Goal: Task Accomplishment & Management: Manage account settings

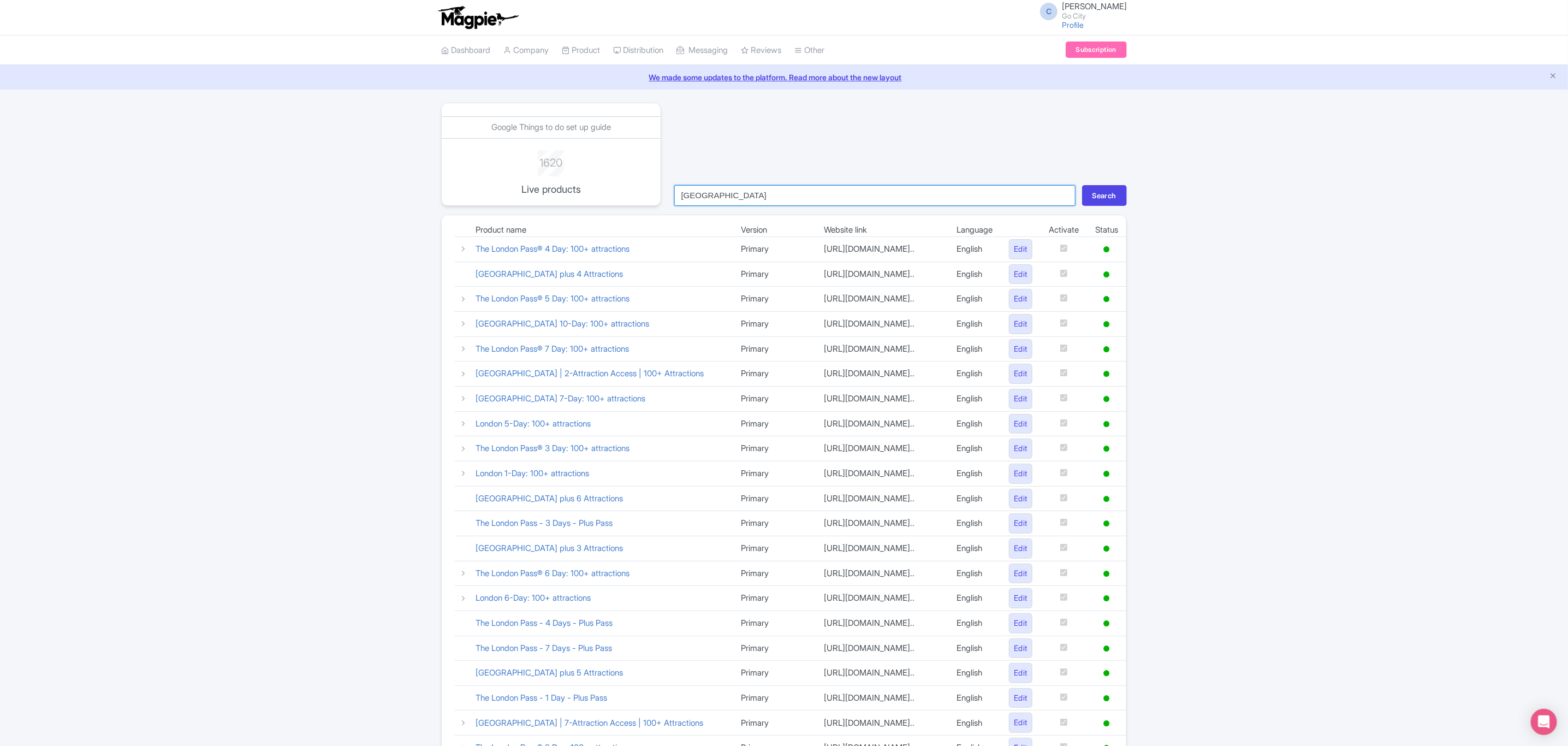
drag, startPoint x: 714, startPoint y: 191, endPoint x: 658, endPoint y: 191, distance: 56.0
click at [658, 191] on div "Google Things to do set up guide 1620 Live products london Search" at bounding box center [784, 154] width 699 height 103
click at [1082, 185] on button "Search" at bounding box center [1105, 196] width 45 height 21
click at [706, 192] on input "search" at bounding box center [875, 196] width 401 height 21
type input "essenti"
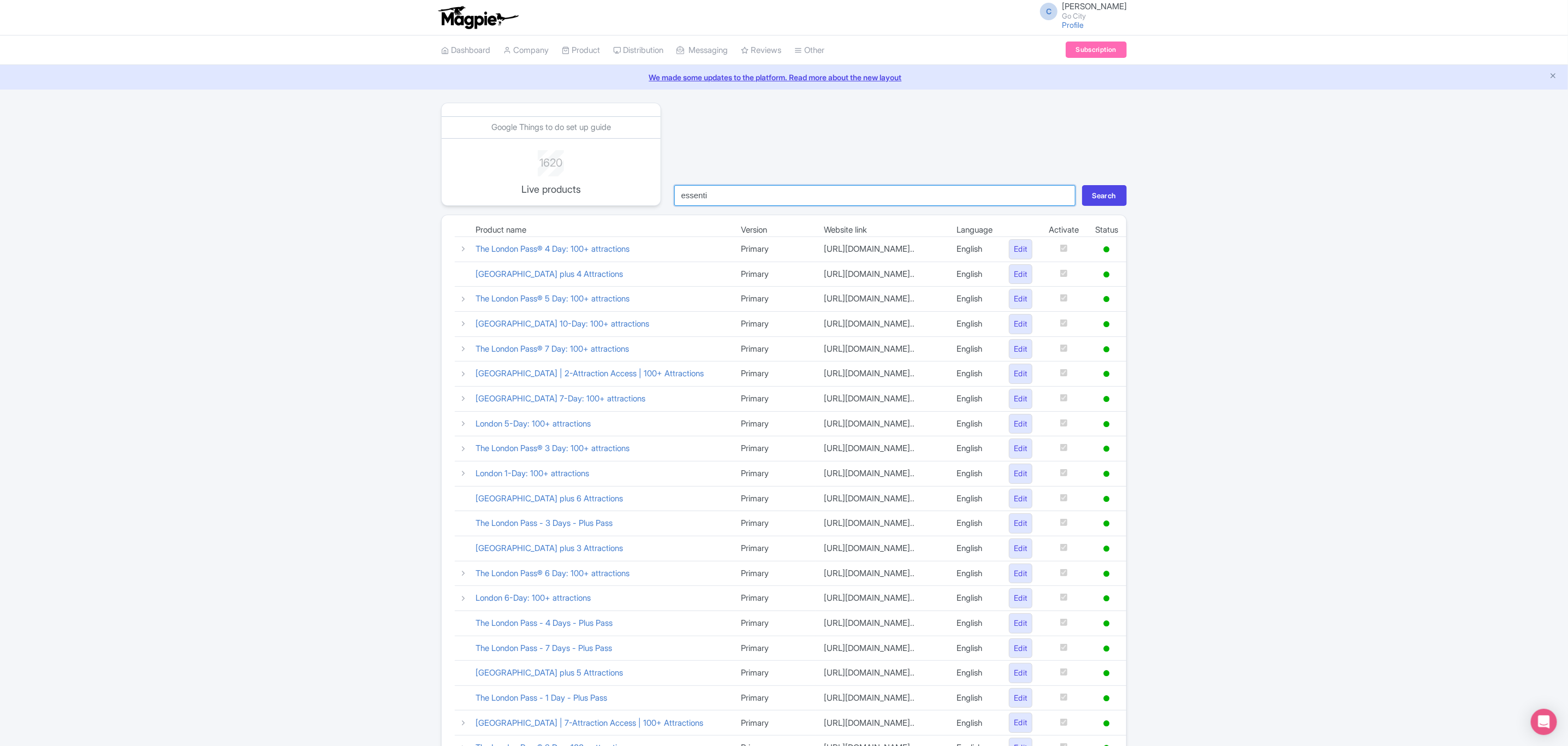
click at [1082, 185] on button "Search" at bounding box center [1105, 196] width 45 height 21
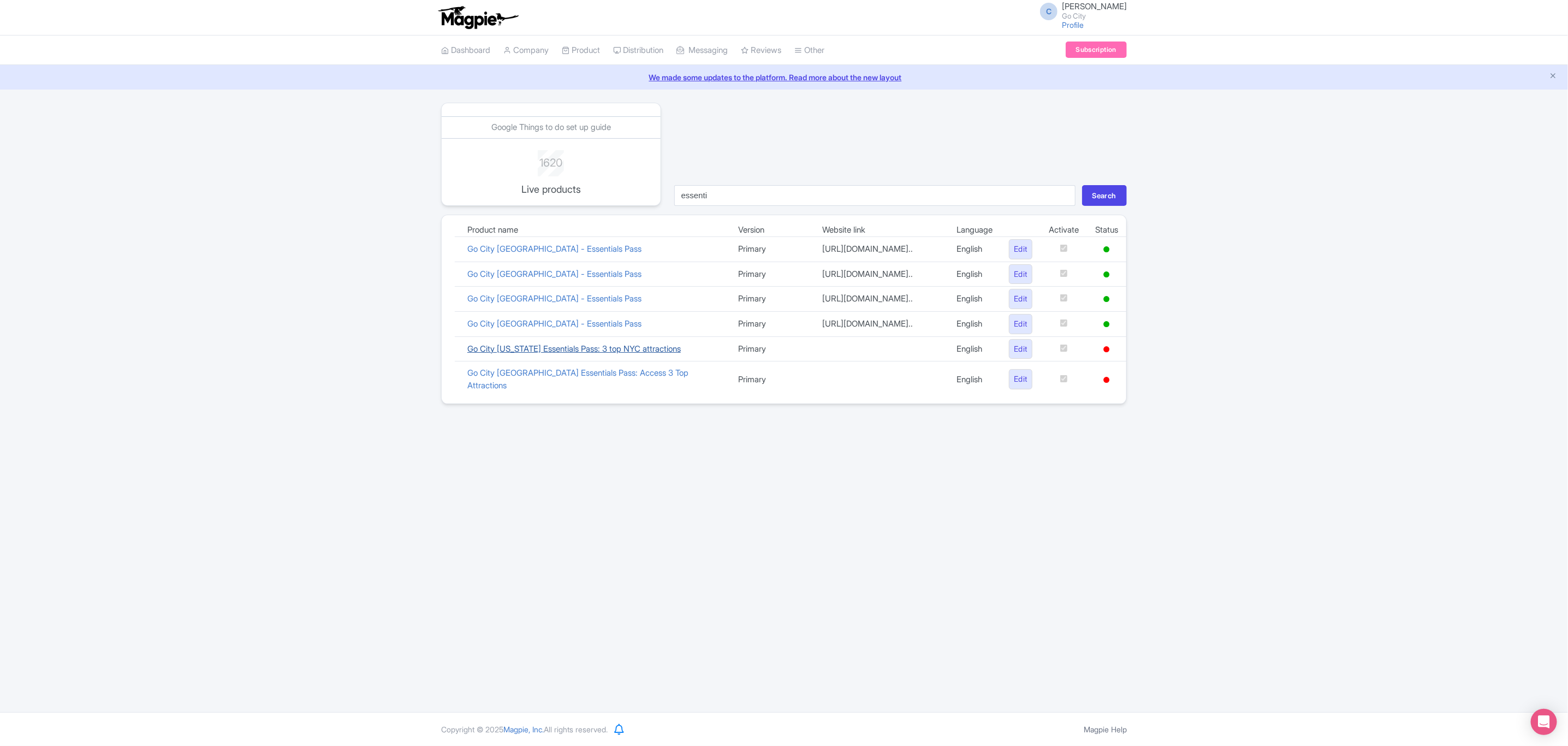
click at [550, 354] on link "Go City [US_STATE] Essentials Pass: 3 top NYC attractions" at bounding box center [574, 349] width 214 height 10
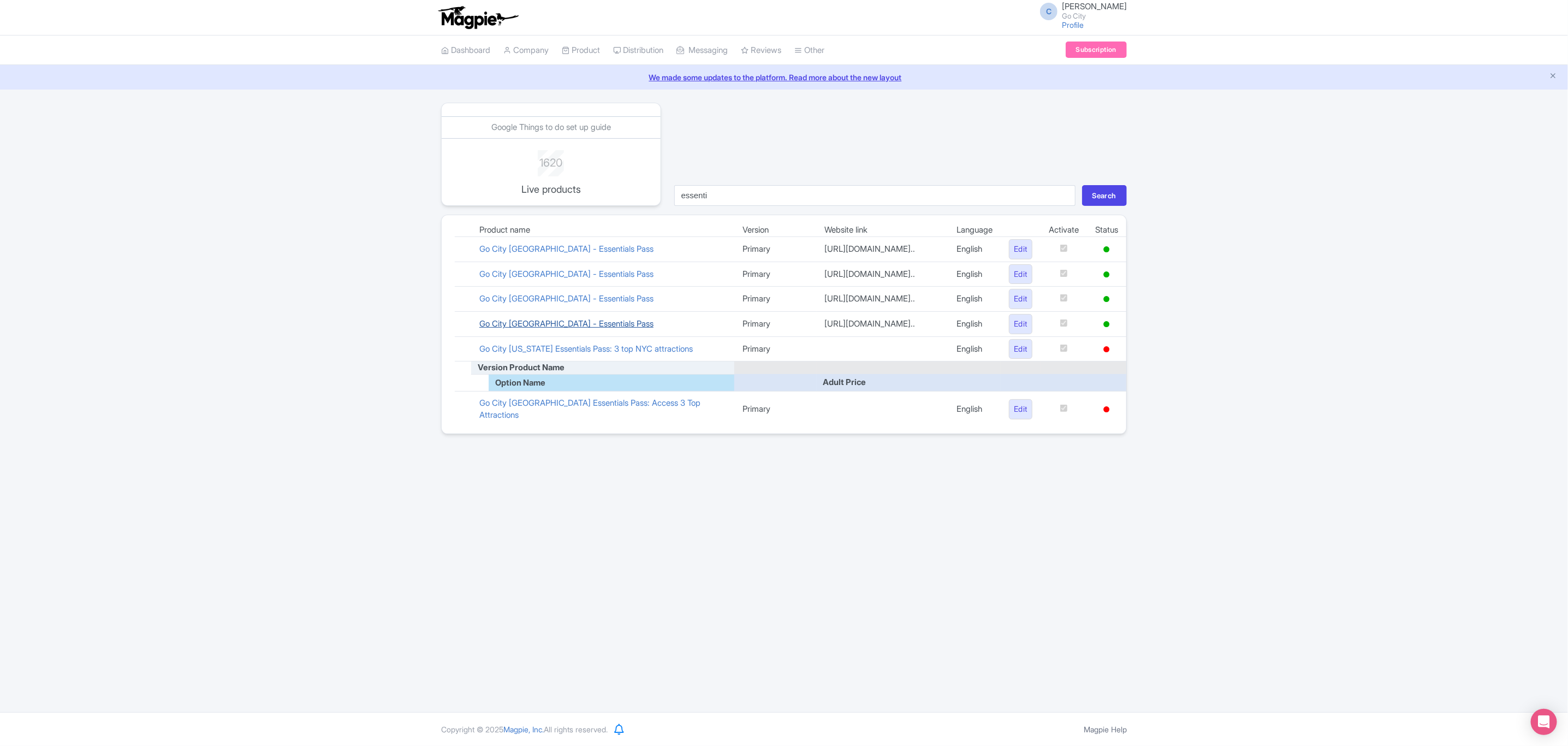
click at [584, 328] on link "Go City Barcelona - Essentials Pass" at bounding box center [566, 324] width 174 height 10
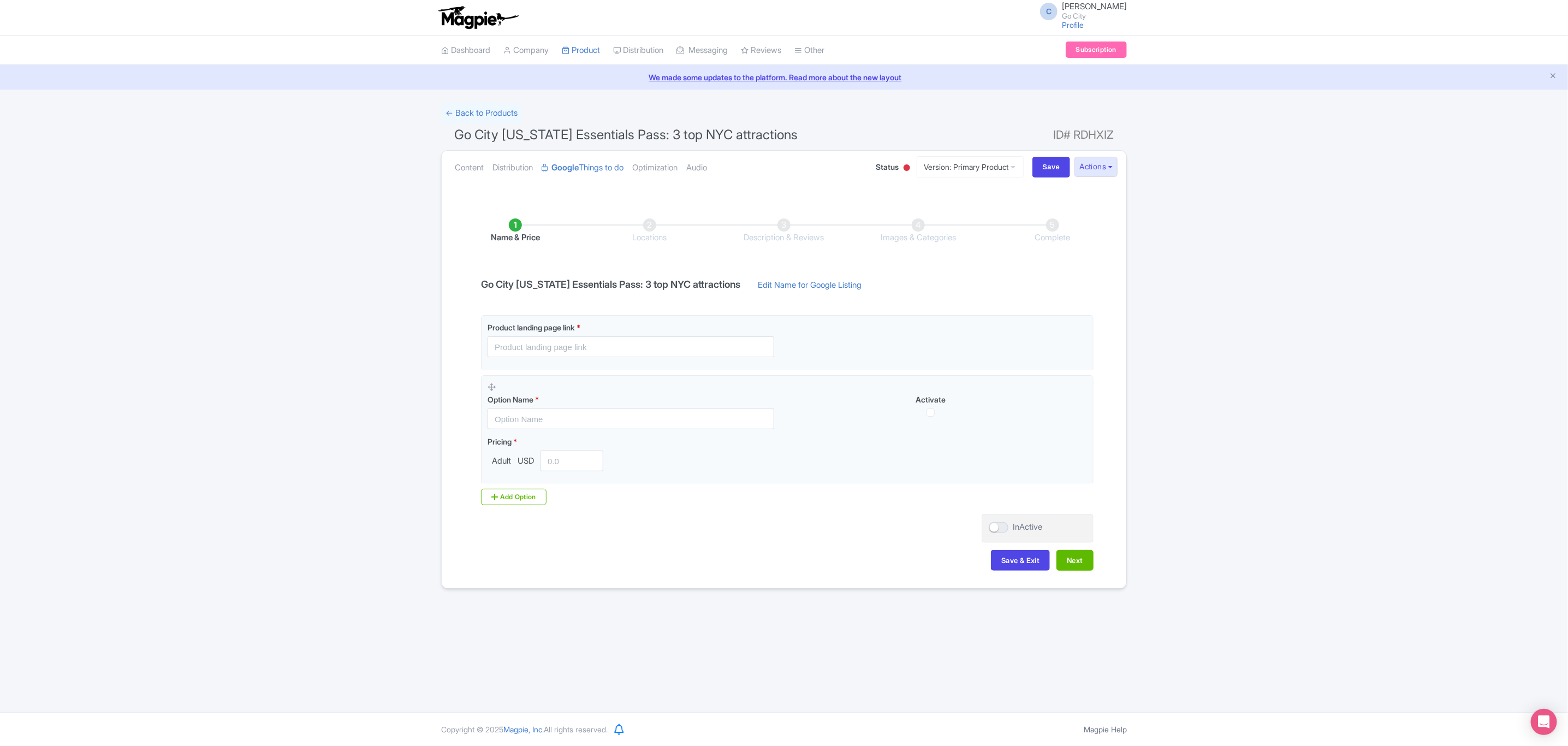
click at [654, 218] on li "Locations" at bounding box center [649, 231] width 134 height 26
click at [650, 226] on li "Locations" at bounding box center [649, 231] width 134 height 26
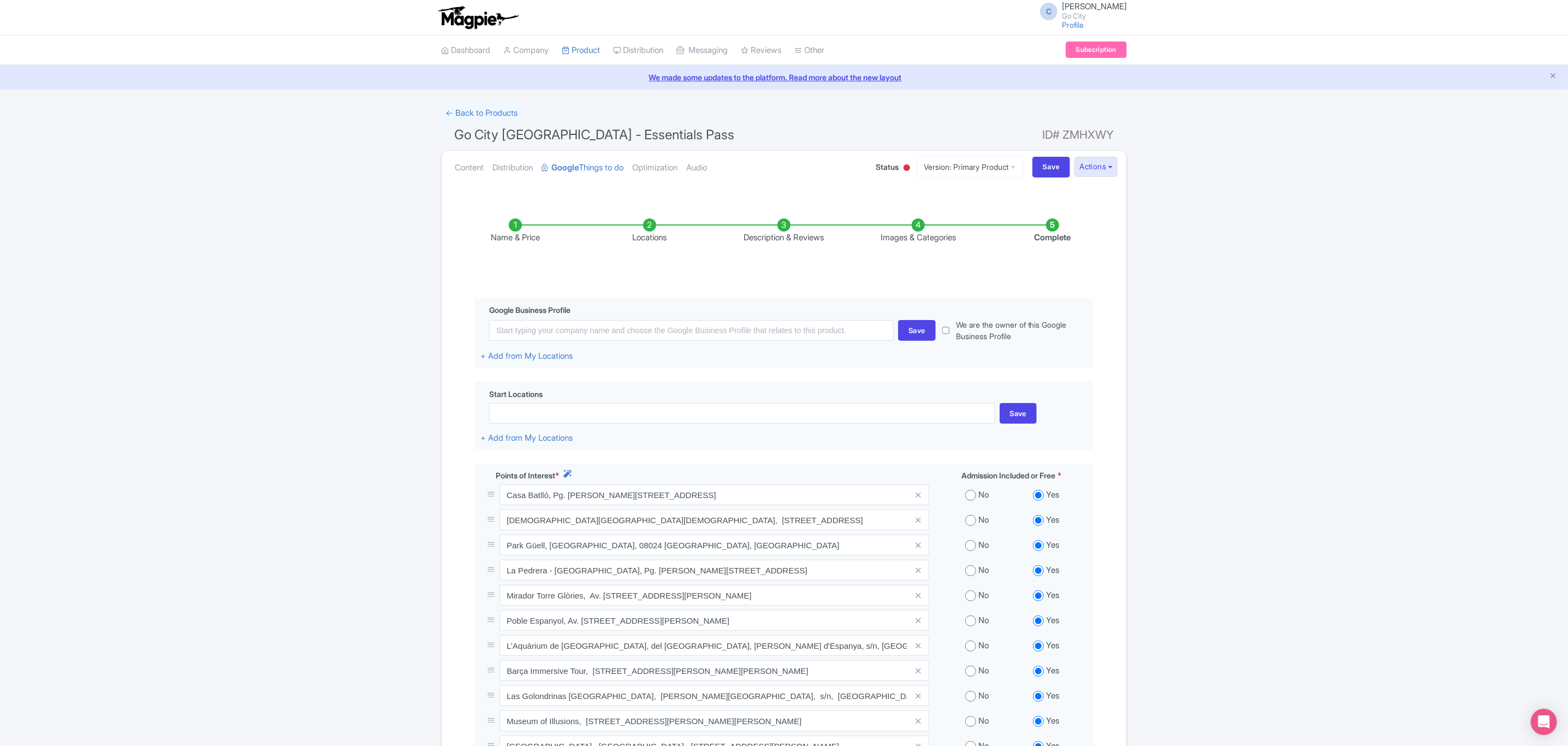
click at [777, 229] on li "Description & Reviews" at bounding box center [784, 231] width 134 height 26
